Goal: Transaction & Acquisition: Book appointment/travel/reservation

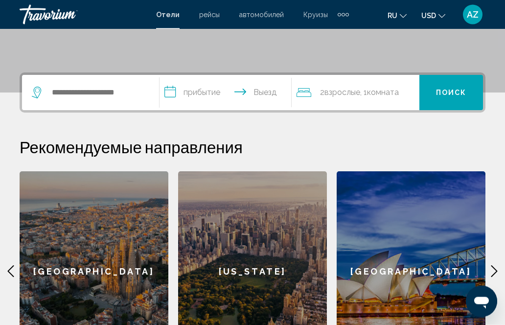
scroll to position [203, 0]
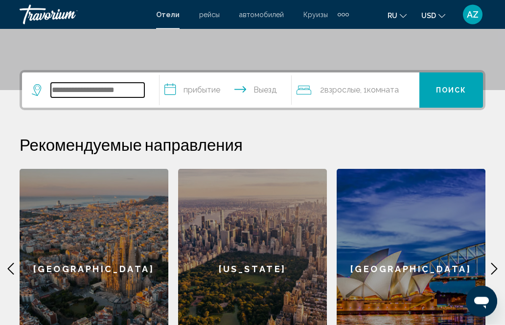
click at [112, 97] on input "Search widget" at bounding box center [97, 90] width 93 height 15
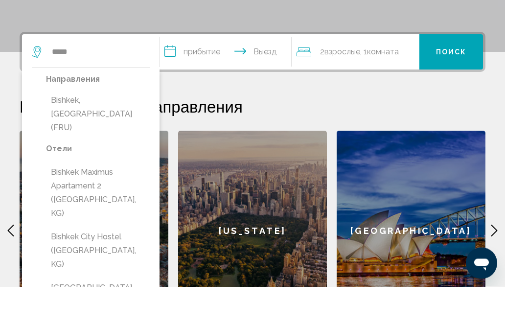
click at [130, 130] on button "Bishkek, [GEOGRAPHIC_DATA] (FRU)" at bounding box center [98, 153] width 104 height 46
type input "**********"
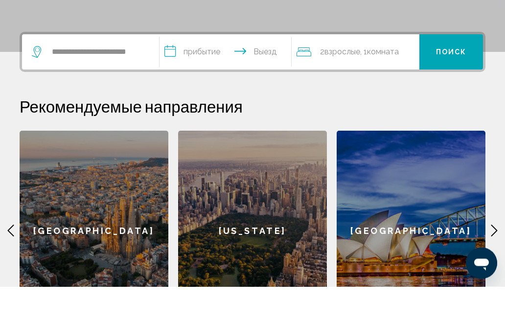
click at [202, 73] on input "**********" at bounding box center [228, 92] width 137 height 38
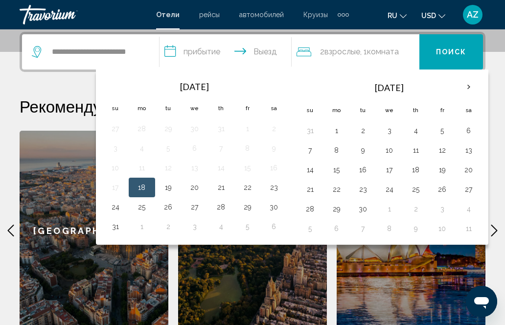
click at [476, 86] on th "Next month" at bounding box center [469, 87] width 26 height 22
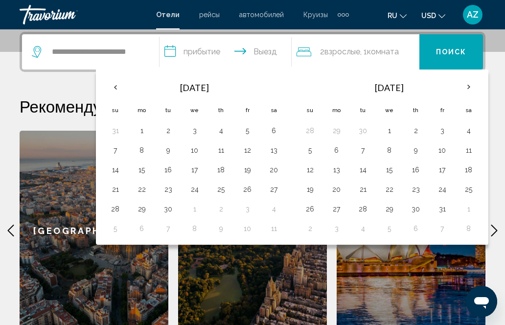
click at [476, 83] on th "Next month" at bounding box center [469, 87] width 26 height 22
click at [314, 169] on button "9" at bounding box center [310, 170] width 16 height 14
click at [369, 171] on button "11" at bounding box center [363, 170] width 16 height 14
type input "**********"
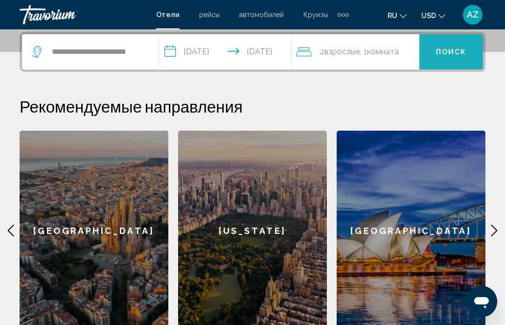
click at [456, 56] on span "Поиск" at bounding box center [451, 52] width 31 height 8
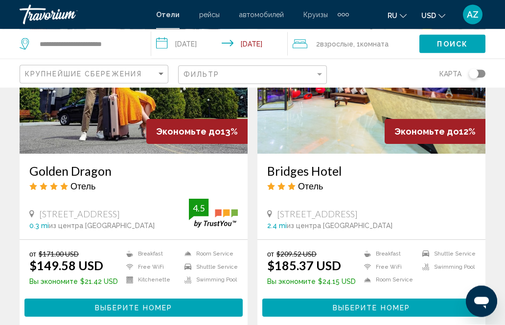
scroll to position [1889, 0]
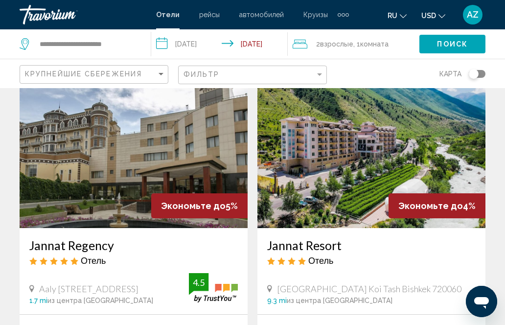
scroll to position [1795, 0]
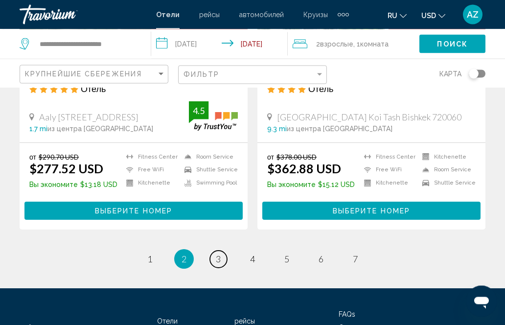
click at [223, 255] on link "page 3" at bounding box center [218, 259] width 17 height 17
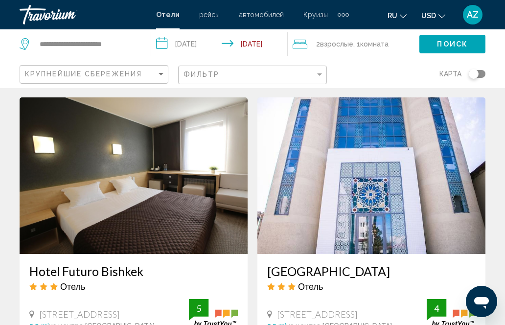
scroll to position [1751, 0]
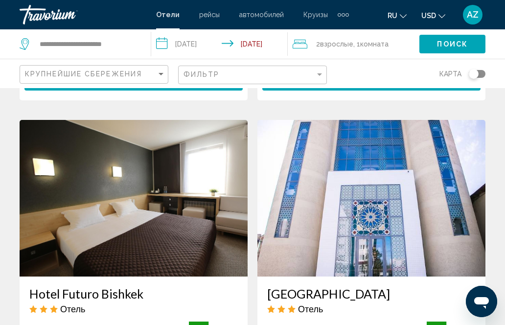
click at [312, 244] on img "Main content" at bounding box center [371, 198] width 228 height 157
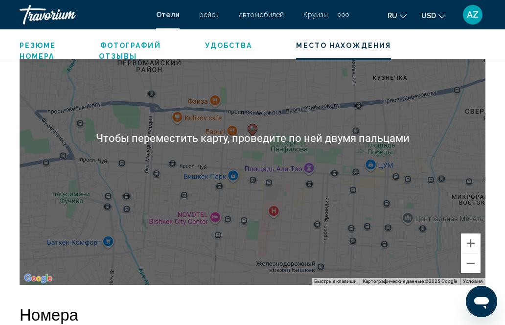
scroll to position [1288, 0]
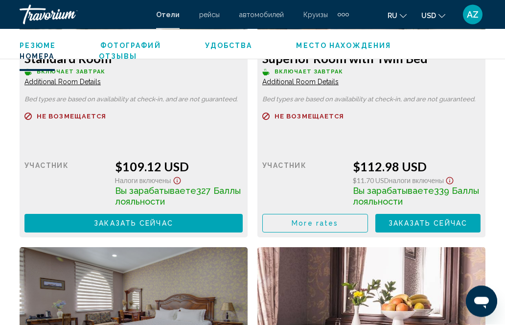
scroll to position [2077, 0]
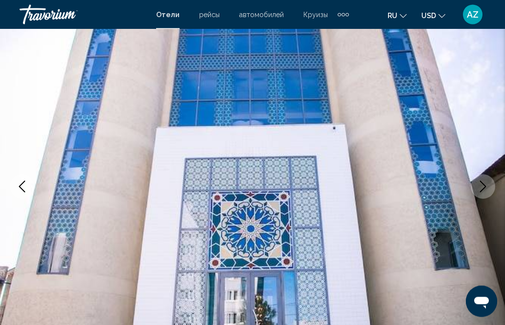
scroll to position [0, 0]
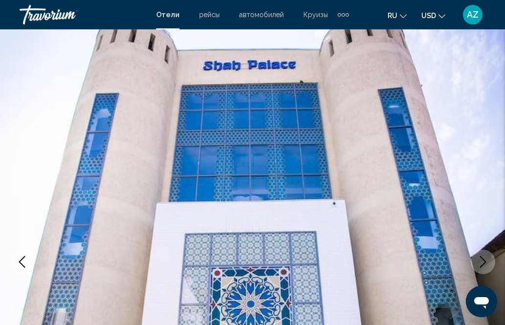
click at [18, 259] on icon "Previous image" at bounding box center [22, 262] width 12 height 12
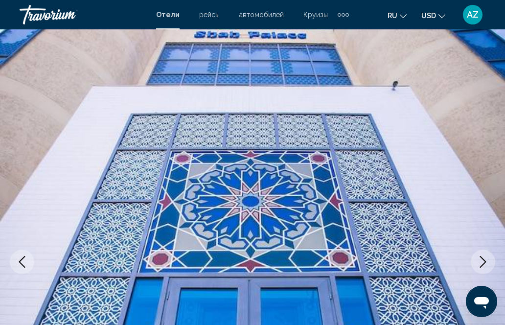
click at [24, 261] on icon "Previous image" at bounding box center [22, 262] width 12 height 12
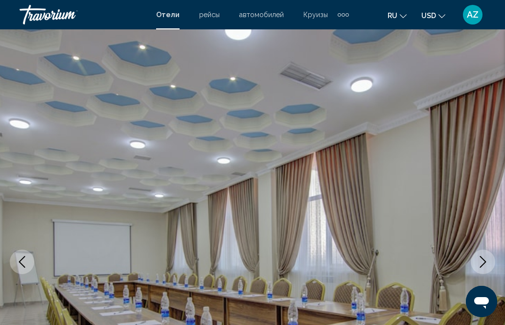
click at [23, 263] on icon "Previous image" at bounding box center [22, 262] width 12 height 12
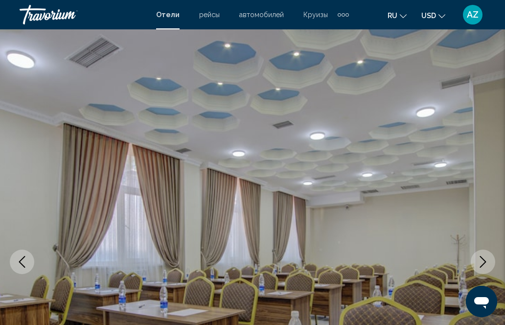
click at [27, 258] on icon "Previous image" at bounding box center [22, 262] width 12 height 12
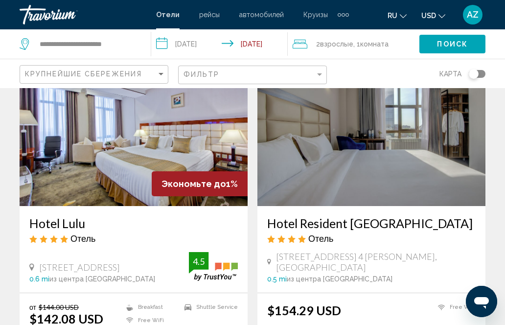
scroll to position [1479, 0]
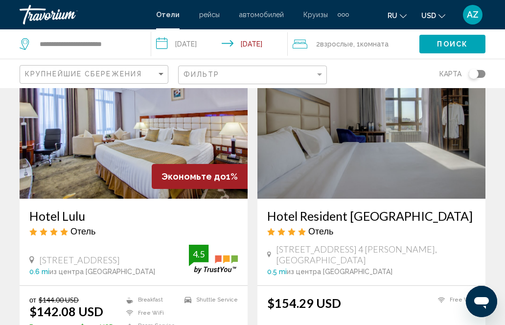
click at [21, 324] on div "от $144.00 USD $142.08 USD Вы экономите $1.92 USD Breakfast Free WiFi Room Serv…" at bounding box center [134, 329] width 228 height 87
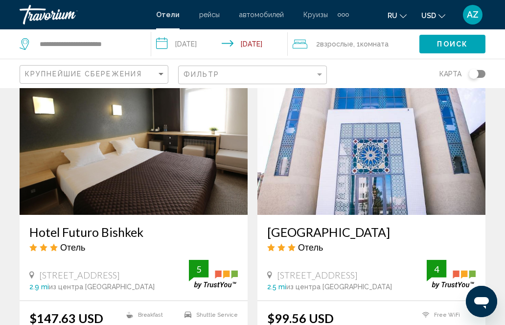
scroll to position [1818, 0]
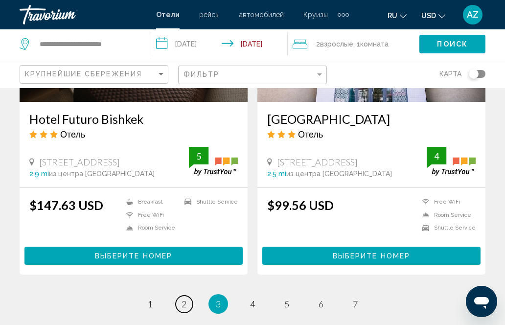
click at [188, 296] on link "page 2" at bounding box center [184, 304] width 17 height 17
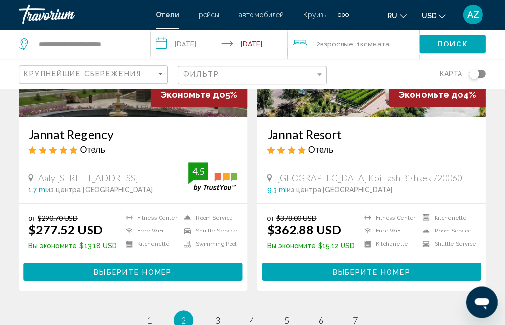
scroll to position [1910, 0]
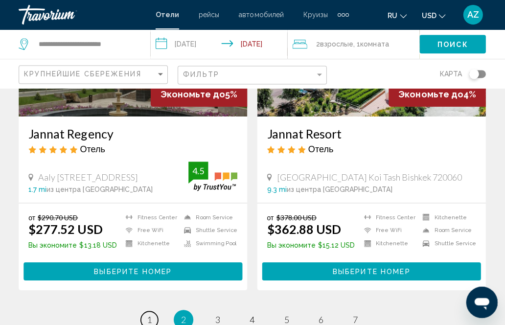
click at [149, 313] on span "1" at bounding box center [149, 318] width 5 height 11
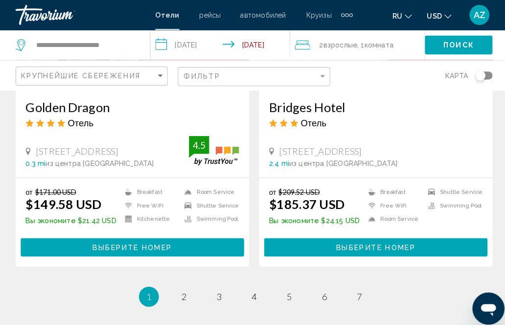
scroll to position [1956, 0]
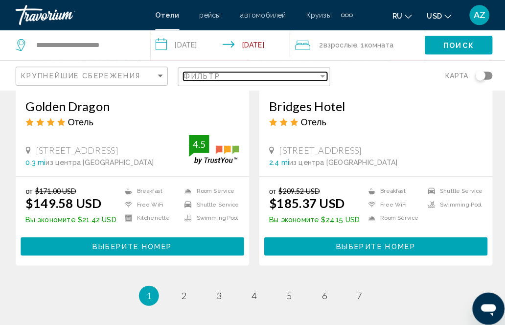
click at [315, 72] on div "Filter" at bounding box center [319, 74] width 9 height 8
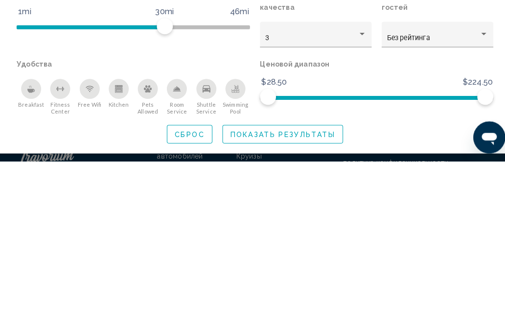
scroll to position [2000, 0]
click at [30, 254] on icon "Breakfast" at bounding box center [33, 256] width 7 height 4
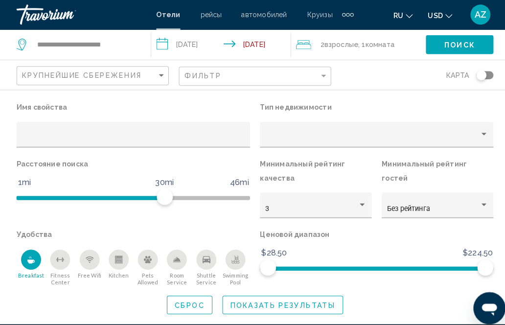
scroll to position [2028, 0]
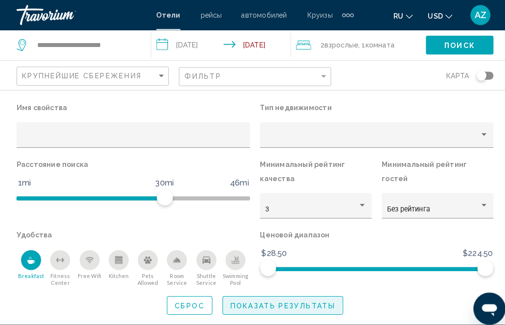
click at [265, 295] on span "Показать результаты" at bounding box center [279, 299] width 102 height 8
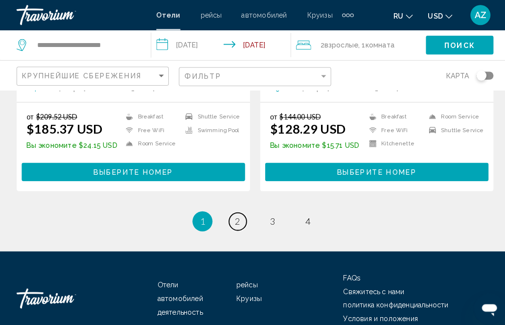
click at [227, 208] on link "page 2" at bounding box center [235, 216] width 17 height 17
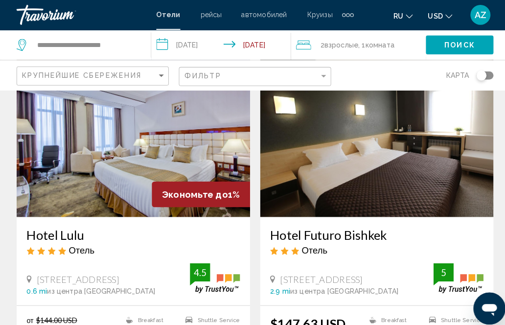
scroll to position [1463, 0]
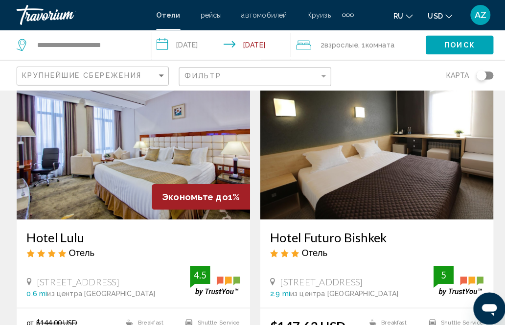
click at [102, 154] on img "Main content" at bounding box center [134, 136] width 228 height 157
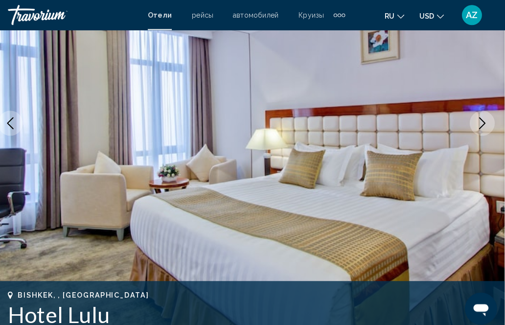
scroll to position [142, 0]
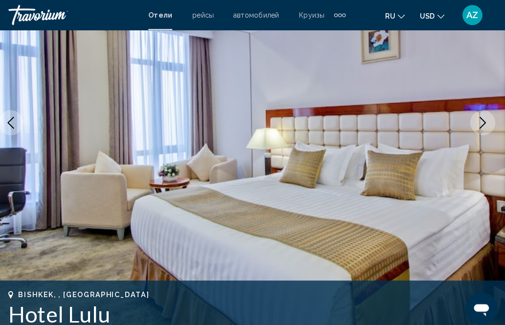
click at [16, 119] on icon "Previous image" at bounding box center [22, 120] width 12 height 12
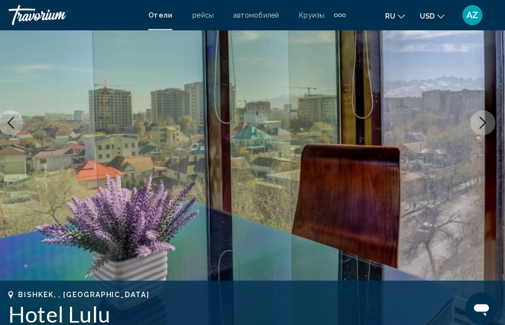
scroll to position [141, 0]
click at [477, 114] on icon "Next image" at bounding box center [483, 120] width 12 height 12
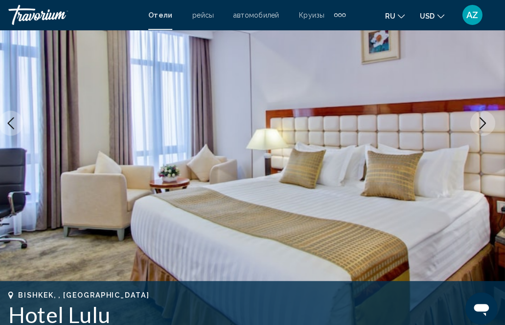
click at [480, 118] on icon "Next image" at bounding box center [483, 120] width 6 height 12
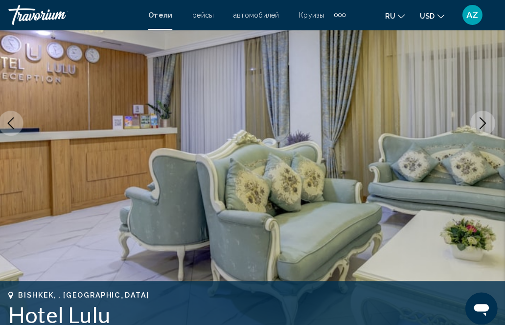
scroll to position [142, 0]
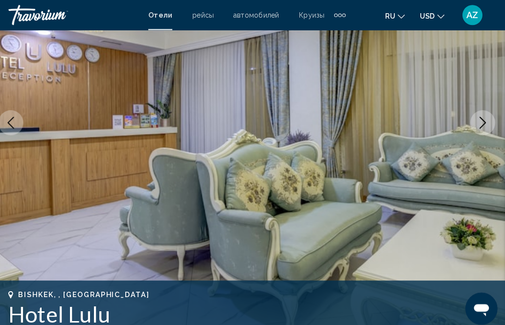
click at [477, 119] on icon "Next image" at bounding box center [483, 120] width 12 height 12
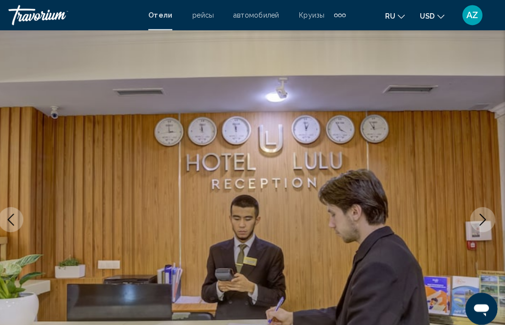
scroll to position [0, 0]
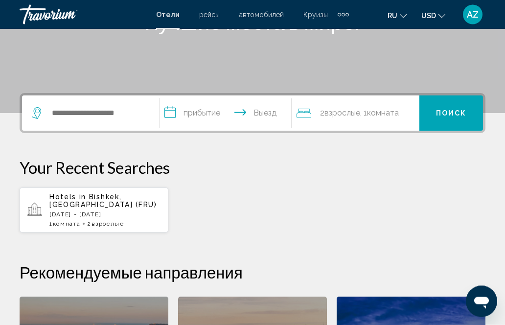
scroll to position [182, 0]
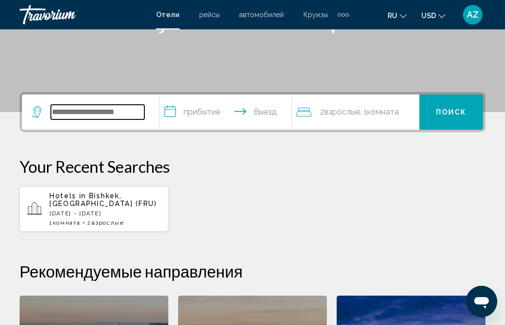
click at [83, 106] on input "Search widget" at bounding box center [97, 112] width 93 height 15
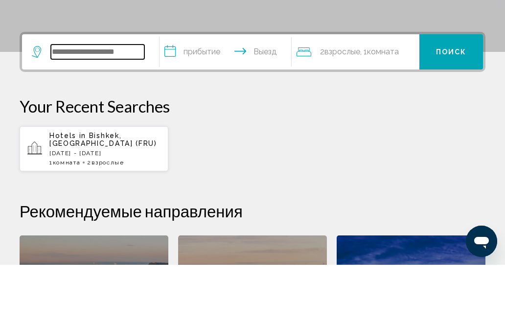
type input "*"
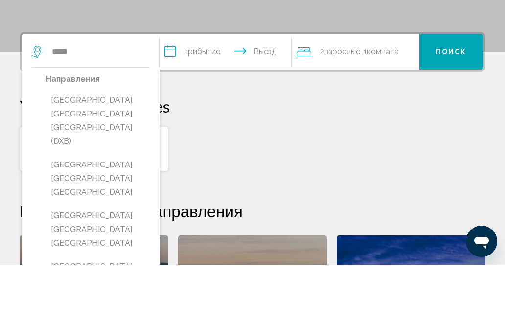
click at [102, 151] on button "Dubai, Dubai Emirate, United Arab Emirates (DXB)" at bounding box center [98, 181] width 104 height 60
type input "**********"
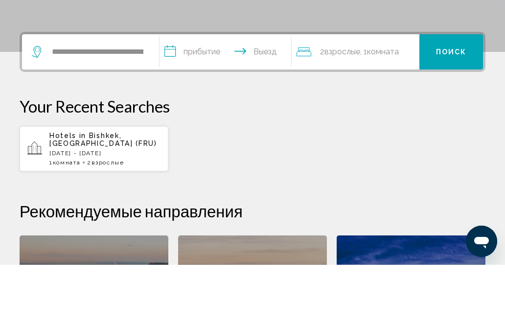
click at [212, 94] on input "**********" at bounding box center [228, 113] width 137 height 38
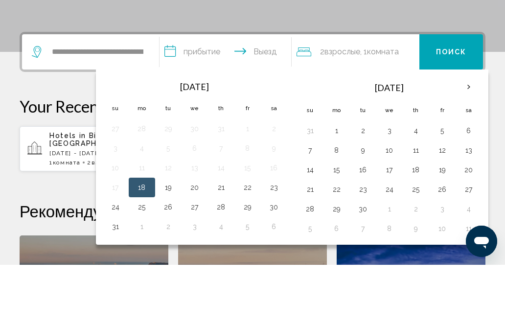
scroll to position [242, 0]
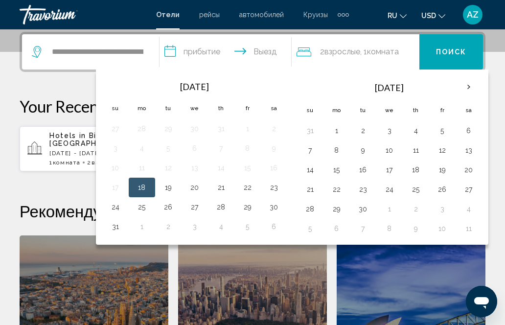
click at [365, 148] on button "9" at bounding box center [363, 150] width 16 height 14
click at [473, 151] on button "13" at bounding box center [469, 150] width 16 height 14
type input "**********"
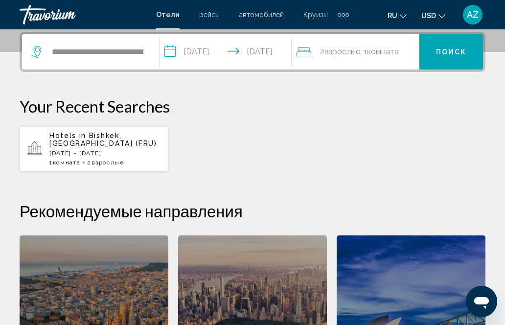
click at [445, 46] on button "Поиск" at bounding box center [451, 51] width 64 height 35
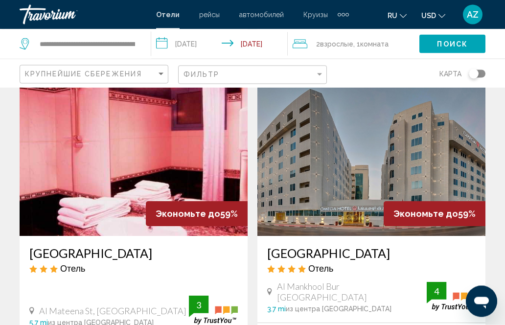
scroll to position [1915, 0]
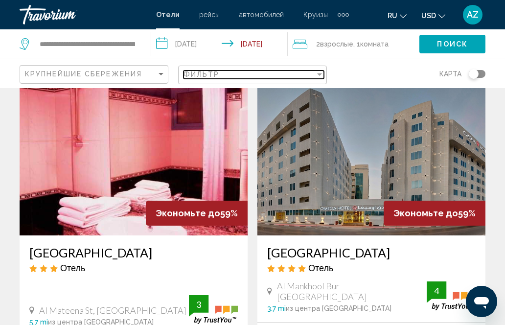
click at [315, 70] on div "Фильтр" at bounding box center [249, 74] width 132 height 8
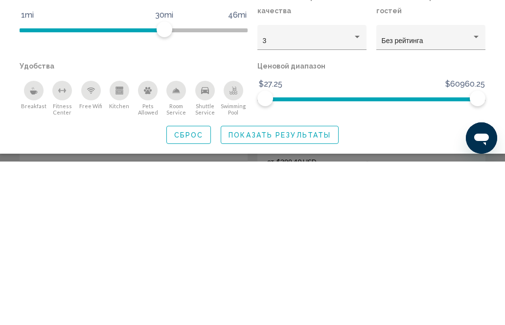
click at [29, 244] on div "Breakfast" at bounding box center [34, 254] width 20 height 20
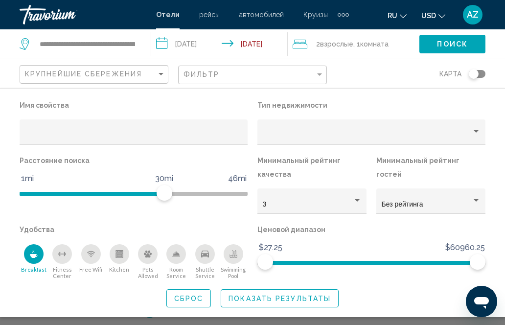
scroll to position [2016, 0]
click at [359, 199] on div "Hotel Filters" at bounding box center [357, 201] width 9 height 8
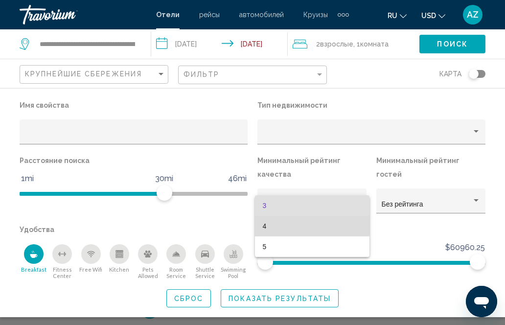
click at [299, 221] on span "4" at bounding box center [312, 226] width 99 height 21
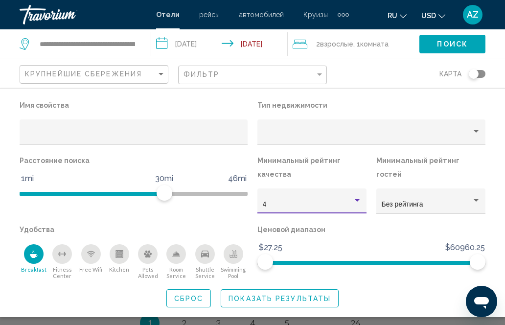
click at [293, 296] on span "Показать результаты" at bounding box center [279, 299] width 102 height 8
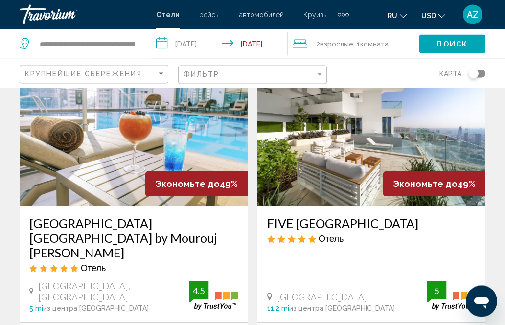
scroll to position [1900, 0]
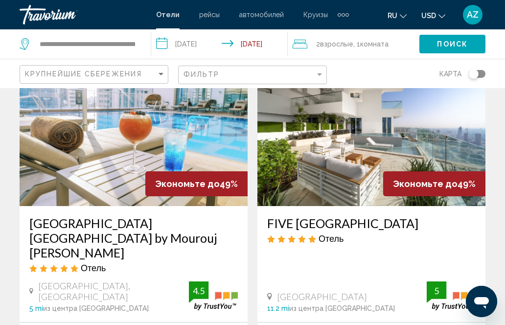
click at [37, 280] on div "Al Maktoum Road Deira, Dubai 5 mi из центра Dubai от отеля 4.5" at bounding box center [133, 296] width 208 height 32
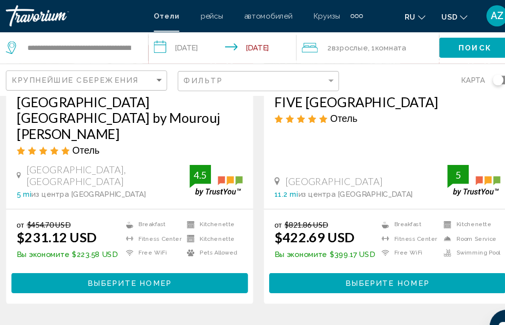
scroll to position [2031, 0]
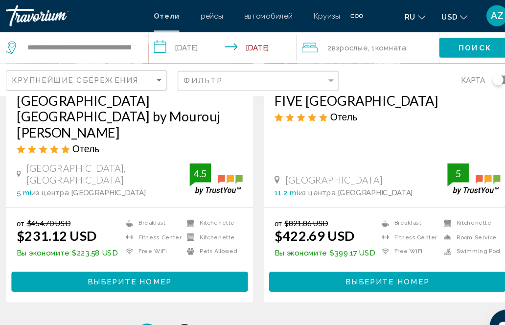
click at [182, 303] on span "2" at bounding box center [184, 308] width 5 height 11
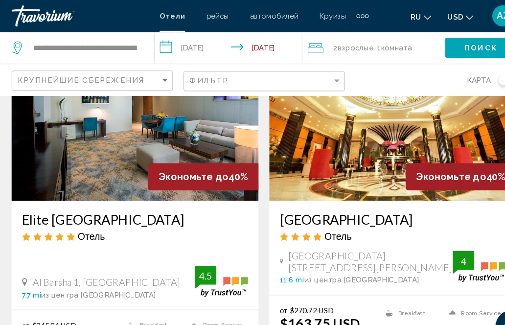
scroll to position [1954, 0]
